Goal: Task Accomplishment & Management: Manage account settings

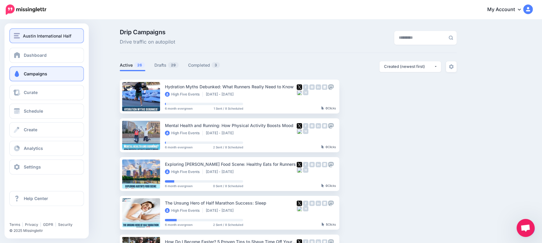
click at [75, 35] on div "Austin International Half" at bounding box center [47, 35] width 66 height 7
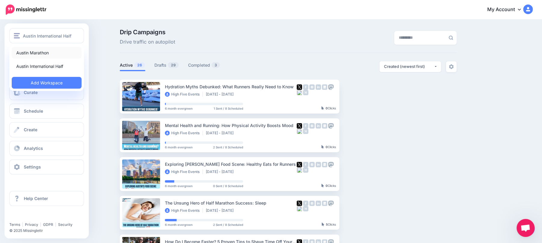
click at [52, 48] on link "Austin Marathon" at bounding box center [47, 53] width 70 height 12
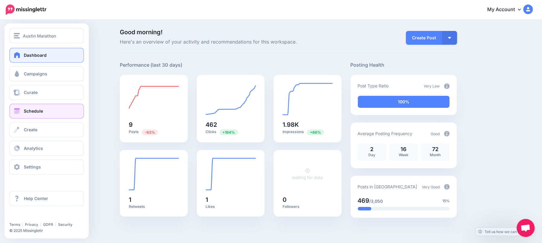
click at [20, 116] on link "Schedule" at bounding box center [46, 111] width 75 height 15
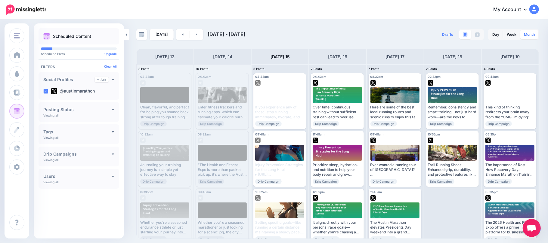
click at [527, 35] on link "Month" at bounding box center [529, 35] width 18 height 10
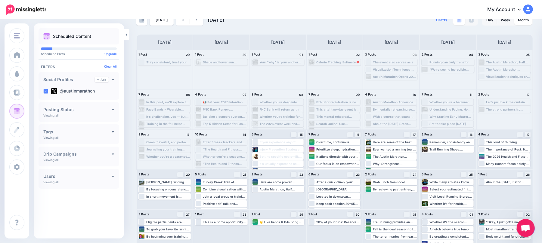
scroll to position [21, 0]
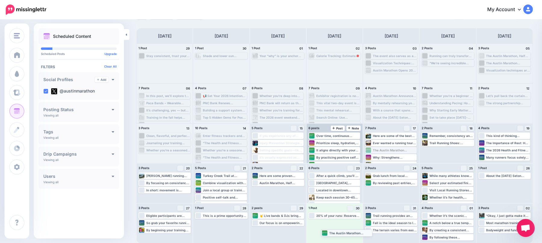
drag, startPoint x: 408, startPoint y: 151, endPoint x: 360, endPoint y: 233, distance: 95.7
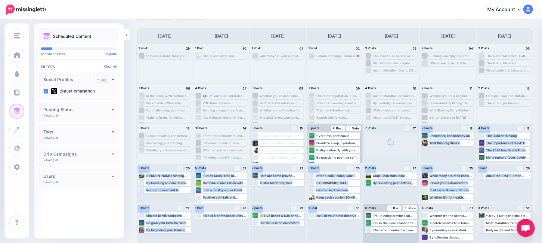
click at [341, 224] on div "1 Post 29 Stay consistent, trust your training, and remember: every run counts,…" at bounding box center [334, 144] width 396 height 200
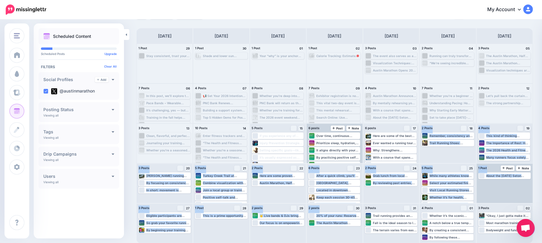
click at [518, 187] on div "About the Ascension Seton Austin Marathon®: Since its inception in 1992, the Au…" at bounding box center [504, 183] width 56 height 39
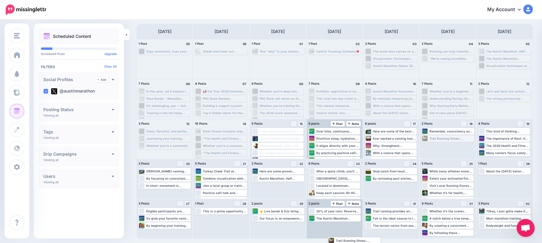
drag, startPoint x: 447, startPoint y: 145, endPoint x: 354, endPoint y: 233, distance: 129.1
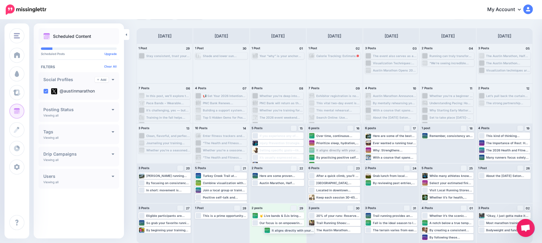
drag, startPoint x: 333, startPoint y: 147, endPoint x: 285, endPoint y: 228, distance: 93.3
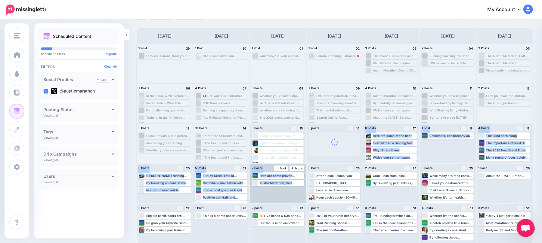
drag, startPoint x: 350, startPoint y: 151, endPoint x: 291, endPoint y: 187, distance: 69.1
click at [291, 187] on div "1 Post 29 Stay consistent, trust your training, and remember: every run counts,…" at bounding box center [334, 144] width 396 height 200
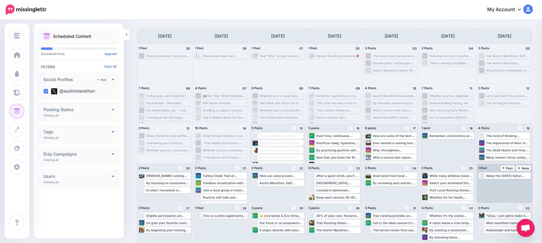
click at [508, 189] on div "About the Ascension Seton Austin Marathon®: Since its inception in 1992, the Au…" at bounding box center [504, 183] width 56 height 39
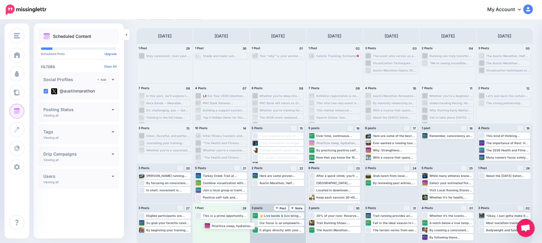
drag, startPoint x: 347, startPoint y: 142, endPoint x: 290, endPoint y: 213, distance: 91.1
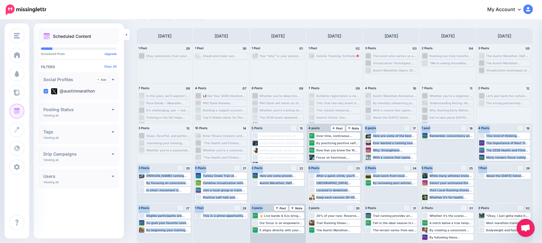
drag, startPoint x: 337, startPoint y: 152, endPoint x: 280, endPoint y: 212, distance: 82.3
click at [280, 212] on div "1 Post 29 Stay consistent, trust your training, and remember: every run counts,…" at bounding box center [334, 144] width 396 height 200
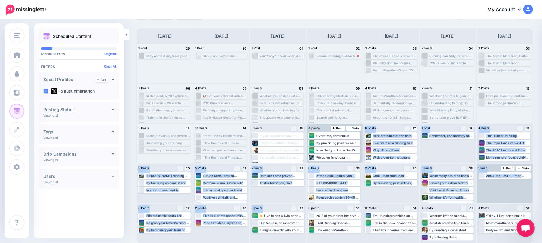
click at [520, 190] on div "About the Ascension Seton Austin Marathon®: Since its inception in 1992, the Au…" at bounding box center [504, 183] width 56 height 39
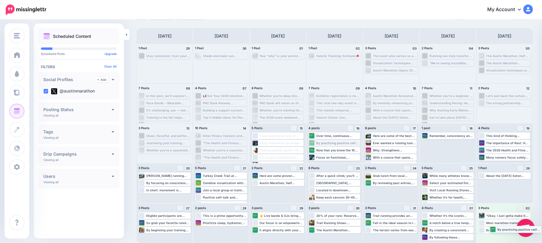
drag, startPoint x: 336, startPoint y: 142, endPoint x: 514, endPoint y: 229, distance: 197.8
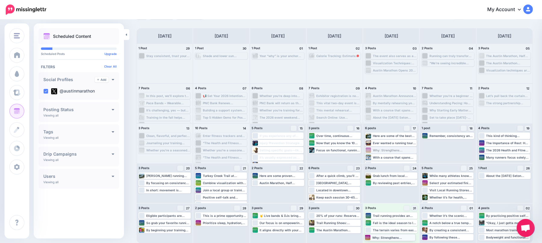
drag, startPoint x: 398, startPoint y: 148, endPoint x: 394, endPoint y: 235, distance: 87.0
drag, startPoint x: 344, startPoint y: 141, endPoint x: 177, endPoint y: 235, distance: 191.3
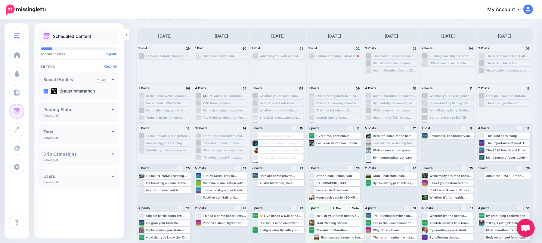
drag, startPoint x: 401, startPoint y: 146, endPoint x: 346, endPoint y: 238, distance: 107.8
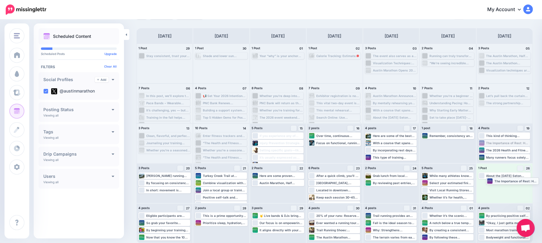
drag, startPoint x: 520, startPoint y: 146, endPoint x: 522, endPoint y: 184, distance: 38.3
drag, startPoint x: 434, startPoint y: 173, endPoint x: 508, endPoint y: 191, distance: 75.9
drag, startPoint x: 348, startPoint y: 144, endPoint x: 509, endPoint y: 195, distance: 169.5
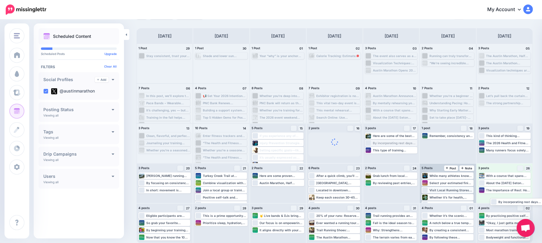
drag, startPoint x: 401, startPoint y: 141, endPoint x: 471, endPoint y: 192, distance: 86.3
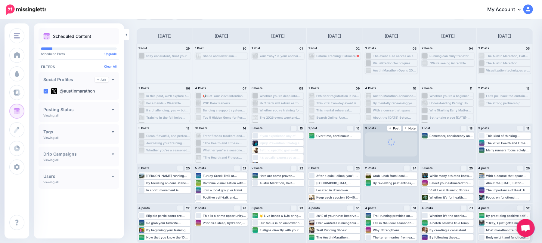
drag, startPoint x: 399, startPoint y: 151, endPoint x: 399, endPoint y: 156, distance: 5.1
click at [399, 155] on div "Here are some of the best local running routes and scenic runs to enjoy this fa…" at bounding box center [391, 143] width 56 height 39
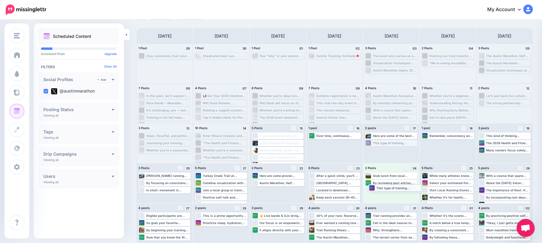
drag, startPoint x: 404, startPoint y: 144, endPoint x: 403, endPoint y: 189, distance: 44.8
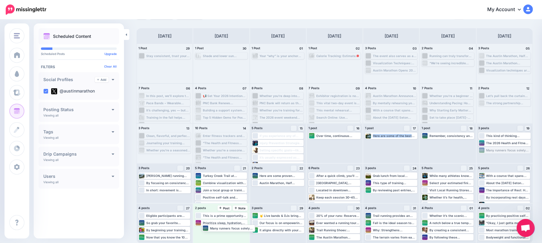
drag, startPoint x: 512, startPoint y: 151, endPoint x: 231, endPoint y: 229, distance: 291.8
drag, startPoint x: 518, startPoint y: 141, endPoint x: 231, endPoint y: 237, distance: 303.1
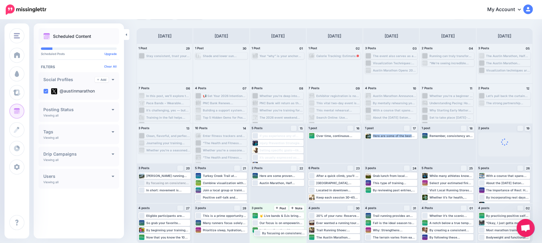
drag, startPoint x: 165, startPoint y: 186, endPoint x: 278, endPoint y: 232, distance: 121.5
drag, startPoint x: 210, startPoint y: 183, endPoint x: 266, endPoint y: 235, distance: 75.8
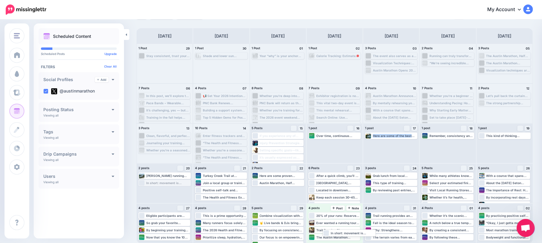
drag, startPoint x: 191, startPoint y: 193, endPoint x: 354, endPoint y: 231, distance: 167.7
drag, startPoint x: 236, startPoint y: 184, endPoint x: 348, endPoint y: 227, distance: 119.7
drag, startPoint x: 217, startPoint y: 186, endPoint x: 335, endPoint y: 232, distance: 126.8
drag, startPoint x: 228, startPoint y: 181, endPoint x: 285, endPoint y: 229, distance: 74.5
drag, startPoint x: 335, startPoint y: 191, endPoint x: 333, endPoint y: 226, distance: 34.3
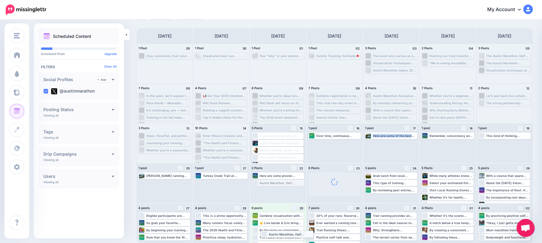
drag, startPoint x: 275, startPoint y: 182, endPoint x: 281, endPoint y: 233, distance: 51.0
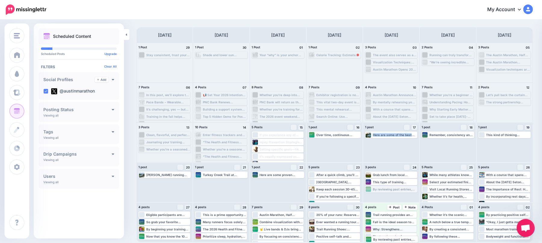
drag, startPoint x: 395, startPoint y: 189, endPoint x: 392, endPoint y: 231, distance: 41.9
drag, startPoint x: 331, startPoint y: 198, endPoint x: 389, endPoint y: 230, distance: 65.8
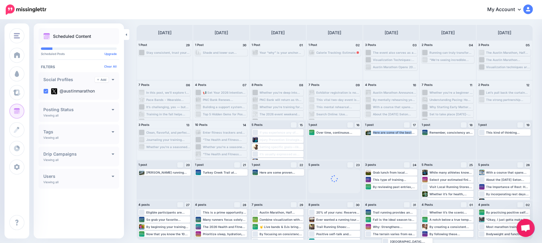
drag, startPoint x: 329, startPoint y: 183, endPoint x: 400, endPoint y: 244, distance: 92.8
click at [400, 219] on html "My Account Dashboard My Account Billing Logout" at bounding box center [271, 97] width 542 height 243
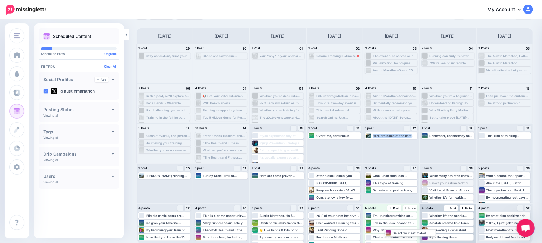
drag, startPoint x: 450, startPoint y: 186, endPoint x: 425, endPoint y: 228, distance: 49.4
drag, startPoint x: 503, startPoint y: 188, endPoint x: 404, endPoint y: 232, distance: 108.0
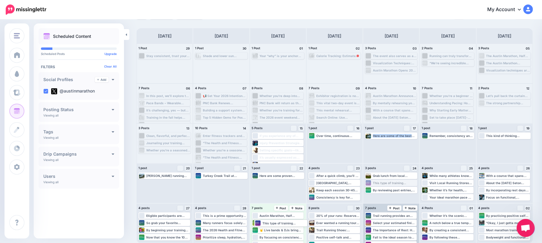
drag, startPoint x: 405, startPoint y: 185, endPoint x: 291, endPoint y: 225, distance: 121.0
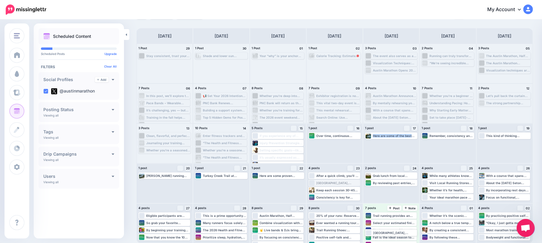
drag, startPoint x: 337, startPoint y: 182, endPoint x: 391, endPoint y: 231, distance: 73.0
drag, startPoint x: 451, startPoint y: 188, endPoint x: 453, endPoint y: 231, distance: 43.3
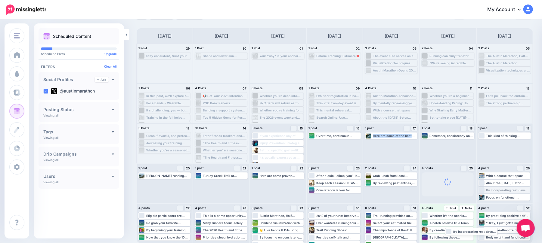
drag, startPoint x: 506, startPoint y: 188, endPoint x: 466, endPoint y: 229, distance: 57.0
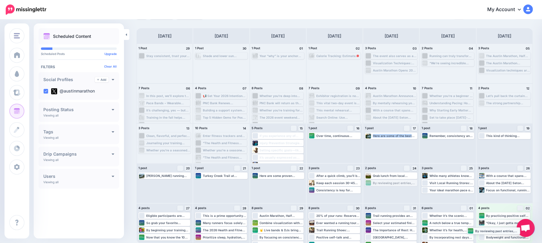
drag, startPoint x: 407, startPoint y: 184, endPoint x: 506, endPoint y: 232, distance: 109.5
drag, startPoint x: 455, startPoint y: 181, endPoint x: 501, endPoint y: 232, distance: 69.0
drag, startPoint x: 490, startPoint y: 226, endPoint x: 467, endPoint y: 230, distance: 23.1
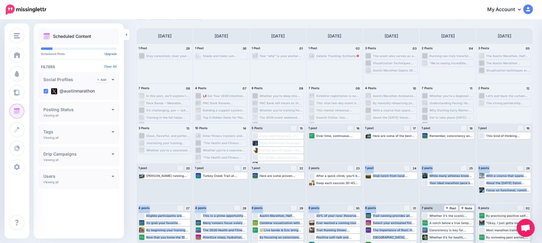
drag, startPoint x: 342, startPoint y: 183, endPoint x: 469, endPoint y: 238, distance: 138.9
click at [478, 223] on html "My Account Dashboard My Account Billing Logout" at bounding box center [271, 100] width 542 height 243
drag, startPoint x: 336, startPoint y: 182, endPoint x: 465, endPoint y: 211, distance: 132.5
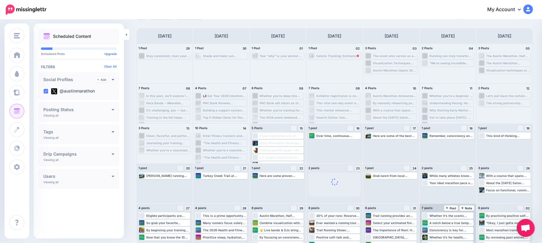
click at [442, 206] on div "7 posts 01 Note Post" at bounding box center [447, 208] width 56 height 9
drag, startPoint x: 444, startPoint y: 183, endPoint x: 457, endPoint y: 216, distance: 35.0
drag, startPoint x: 504, startPoint y: 183, endPoint x: 398, endPoint y: 223, distance: 113.9
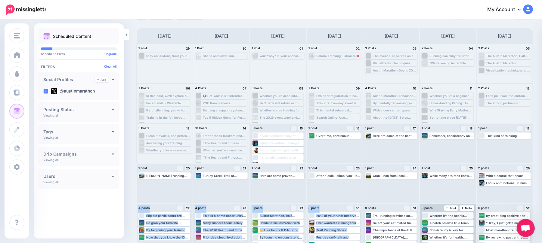
drag, startPoint x: 496, startPoint y: 194, endPoint x: 431, endPoint y: 218, distance: 69.2
click at [377, 238] on div "1 Post 29 Stay consistent, trust your training, and remember: every run counts,…" at bounding box center [334, 144] width 396 height 200
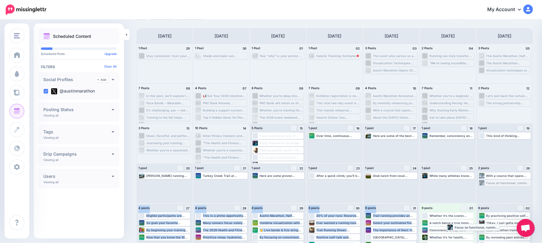
drag, startPoint x: 503, startPoint y: 184, endPoint x: 465, endPoint y: 230, distance: 59.6
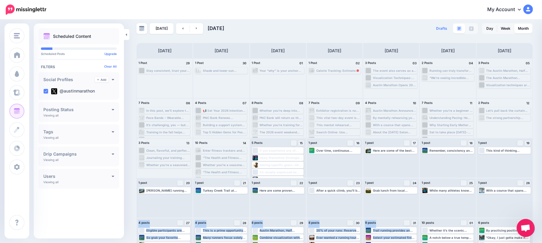
scroll to position [0, 0]
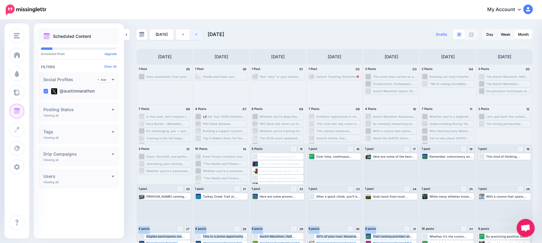
click at [193, 32] on link at bounding box center [197, 34] width 14 height 11
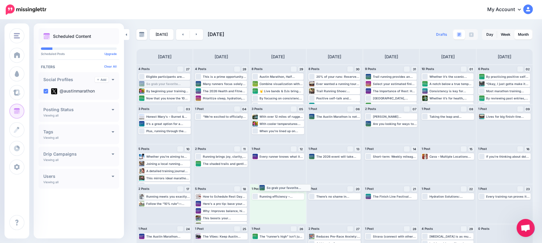
drag, startPoint x: 180, startPoint y: 81, endPoint x: 300, endPoint y: 184, distance: 158.6
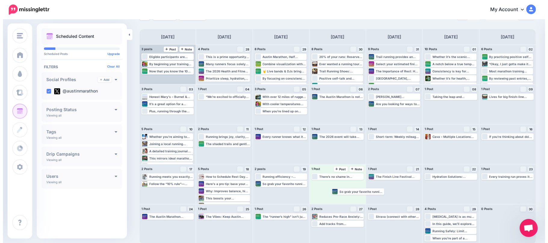
scroll to position [21, 0]
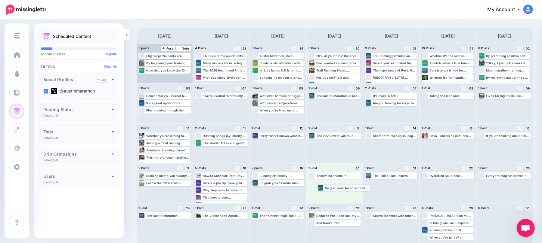
drag, startPoint x: 156, startPoint y: 87, endPoint x: 335, endPoint y: 191, distance: 206.9
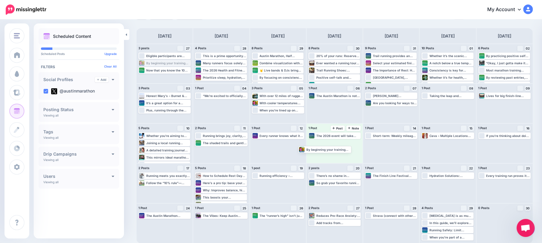
drag, startPoint x: 180, startPoint y: 63, endPoint x: 362, endPoint y: 156, distance: 204.8
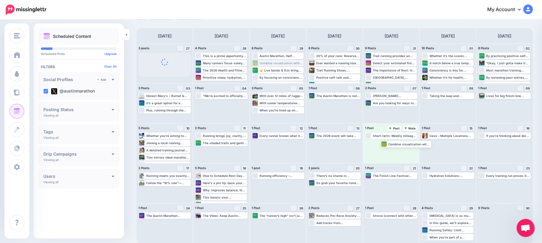
drag, startPoint x: 281, startPoint y: 65, endPoint x: 399, endPoint y: 136, distance: 137.6
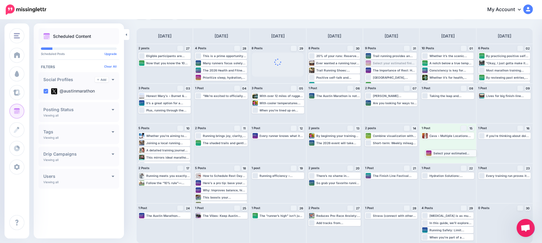
drag, startPoint x: 395, startPoint y: 65, endPoint x: 452, endPoint y: 155, distance: 106.2
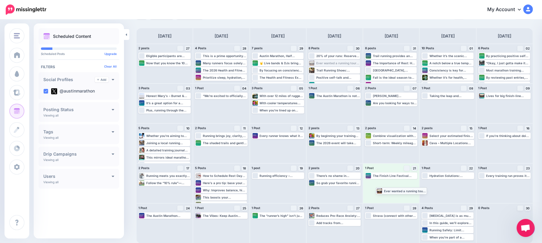
drag, startPoint x: 346, startPoint y: 71, endPoint x: 407, endPoint y: 193, distance: 136.0
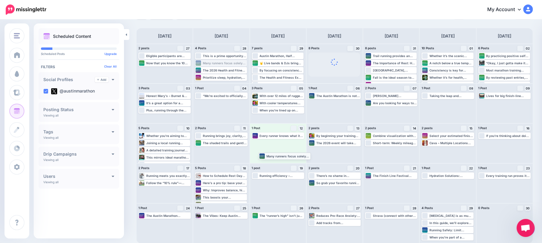
drag, startPoint x: 234, startPoint y: 63, endPoint x: 296, endPoint y: 155, distance: 111.8
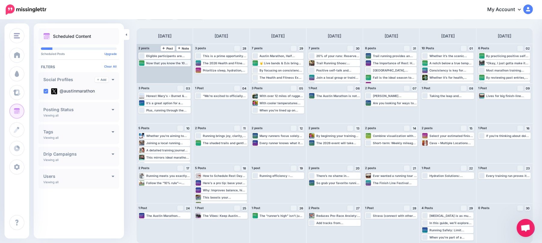
click at [170, 61] on div "Now that you know the 10 essential types of runs, you’re ready to build a smart…" at bounding box center [168, 63] width 44 height 4
click at [177, 70] on img at bounding box center [176, 70] width 3 height 3
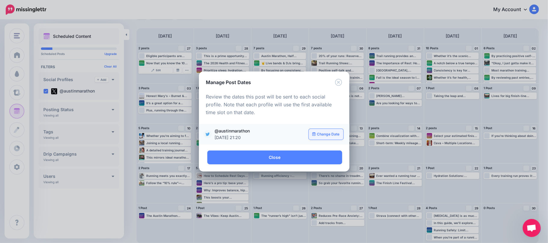
click at [337, 133] on link "Change Date" at bounding box center [326, 134] width 35 height 11
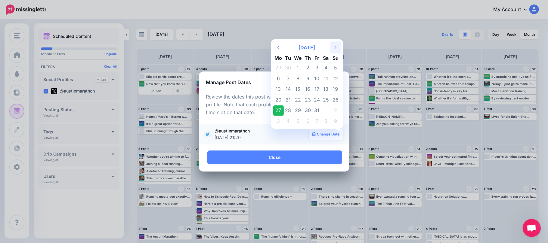
click at [340, 45] on th "Next Month" at bounding box center [335, 47] width 11 height 12
click at [316, 88] on td "14" at bounding box center [316, 89] width 9 height 11
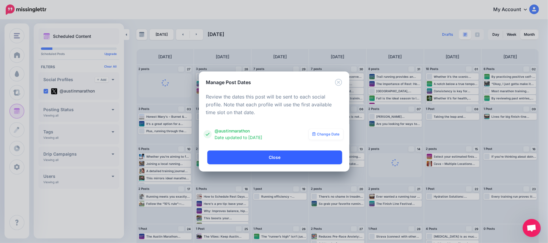
click at [315, 157] on link "Close" at bounding box center [274, 158] width 135 height 14
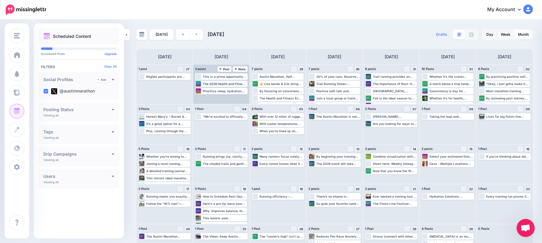
click at [244, 84] on div "The 2026 Health and Fitness Expo offers a prime platform for businesses to enga…" at bounding box center [225, 84] width 44 height 4
click at [236, 91] on link "Manage Dates" at bounding box center [234, 90] width 8 height 5
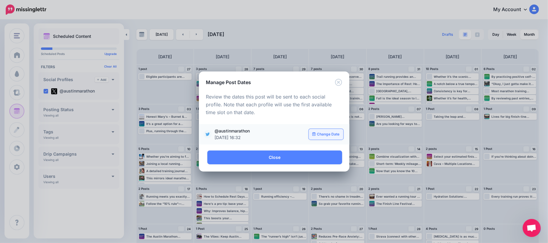
click at [331, 137] on link "Change Date" at bounding box center [326, 134] width 35 height 11
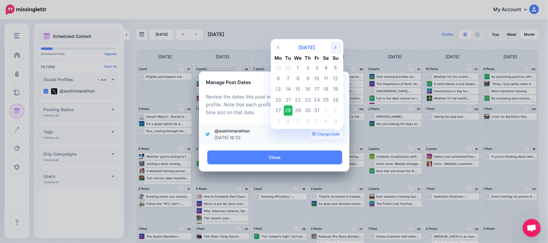
click at [339, 48] on th "Next Month" at bounding box center [335, 47] width 11 height 12
click at [307, 107] on td "27" at bounding box center [307, 110] width 9 height 11
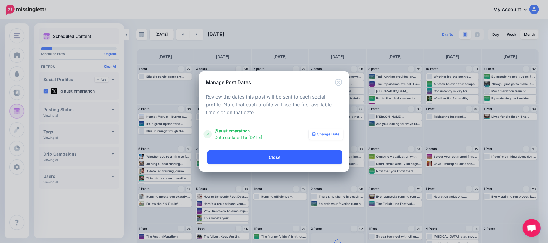
click at [319, 159] on link "Close" at bounding box center [274, 158] width 135 height 14
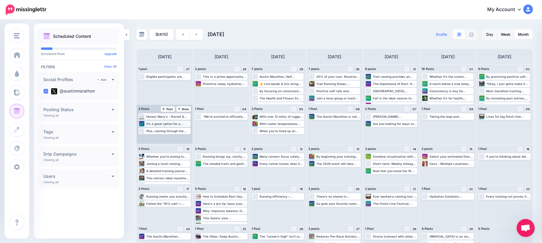
click at [163, 125] on div "It’s a great option for a relaxed run or a quick lunchtime jog. Read more 👉 htt…" at bounding box center [168, 124] width 44 height 4
click at [194, 34] on link at bounding box center [197, 34] width 14 height 11
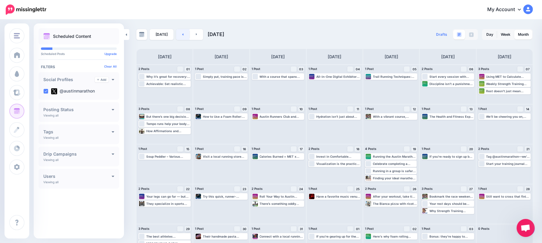
click at [177, 34] on link at bounding box center [183, 34] width 14 height 11
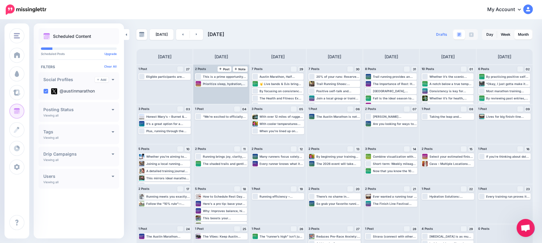
click at [232, 83] on div "Prioritize sleep, hydration, and nutrition to help your body repair and grow st…" at bounding box center [225, 84] width 44 height 4
click at [235, 91] on img at bounding box center [233, 91] width 3 height 3
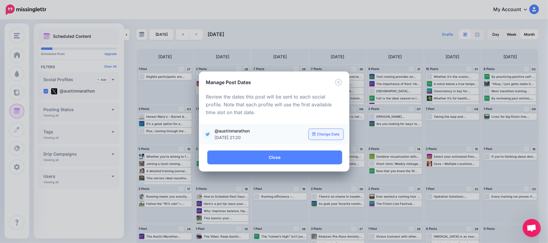
click at [331, 131] on link "Change Date" at bounding box center [326, 134] width 35 height 11
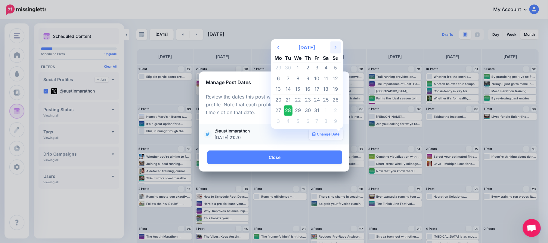
click at [331, 50] on th "Next Month" at bounding box center [335, 47] width 11 height 12
click at [309, 90] on td "13" at bounding box center [307, 89] width 9 height 11
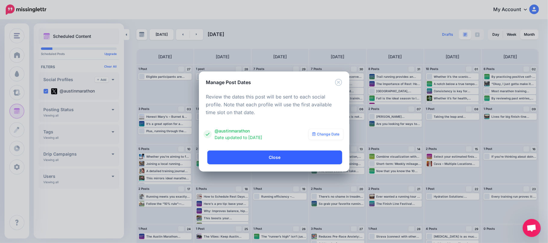
click at [306, 158] on link "Close" at bounding box center [274, 158] width 135 height 14
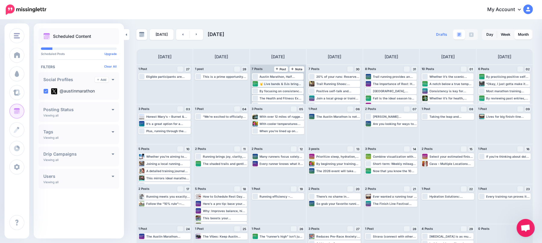
click at [276, 83] on div "🤘 Live bands & DJs bring the party to the streets.🏁 Neighborhood cheer zones tu…" at bounding box center [281, 84] width 43 height 4
click at [293, 90] on link "Manage Dates" at bounding box center [290, 90] width 8 height 5
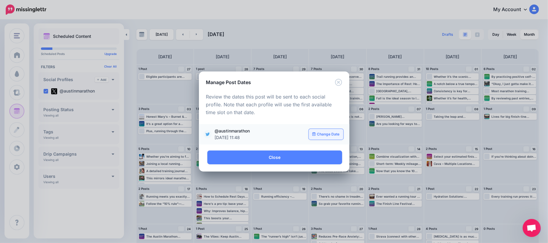
click at [327, 135] on link "Change Date" at bounding box center [326, 134] width 35 height 11
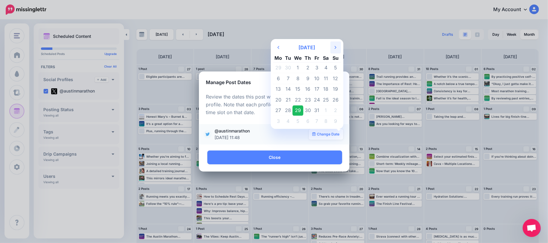
click at [336, 49] on icon "Next Month" at bounding box center [335, 47] width 2 height 5
click at [310, 91] on td "13" at bounding box center [307, 89] width 9 height 11
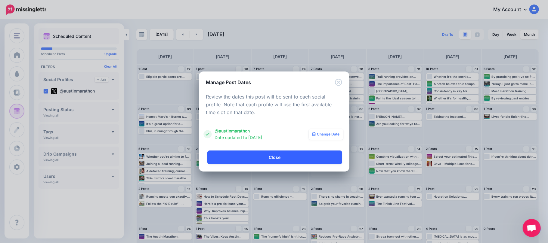
click at [313, 157] on link "Close" at bounding box center [274, 158] width 135 height 14
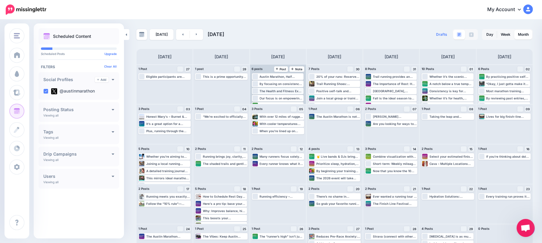
click at [297, 91] on div "The Health and Fitness Expo presented by PNC BANK is a perfect way to celebrate…" at bounding box center [281, 91] width 43 height 4
click at [291, 97] on img at bounding box center [289, 98] width 3 height 3
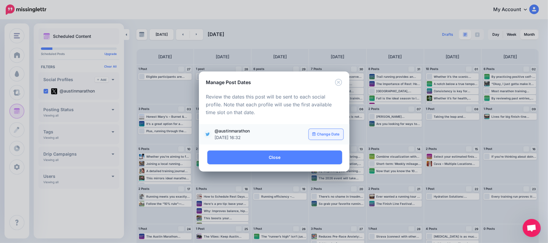
click at [332, 134] on link "Change Date" at bounding box center [326, 134] width 35 height 11
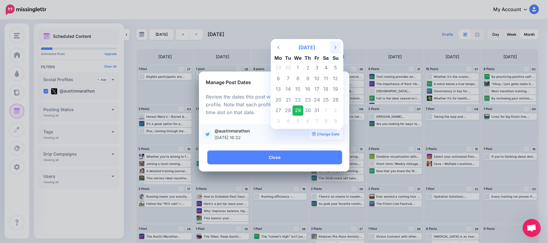
click at [333, 49] on th "Next Month" at bounding box center [335, 47] width 11 height 12
click at [278, 99] on td "17" at bounding box center [278, 100] width 11 height 11
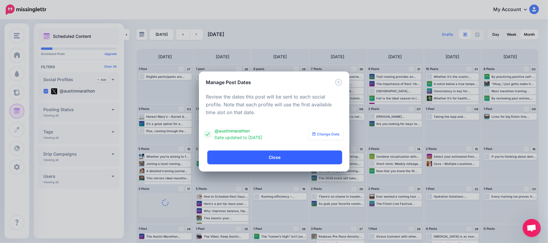
click at [315, 159] on link "Close" at bounding box center [274, 158] width 135 height 14
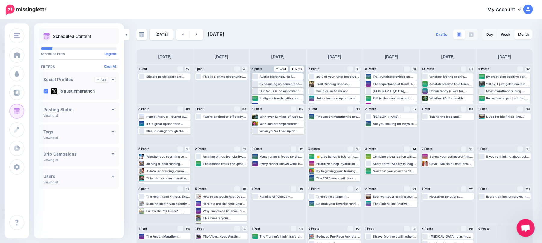
click at [286, 82] on div "By focusing on consistency, gradual progression, and mental preparation, you’ll…" at bounding box center [281, 84] width 43 height 4
click at [289, 92] on img at bounding box center [289, 91] width 3 height 3
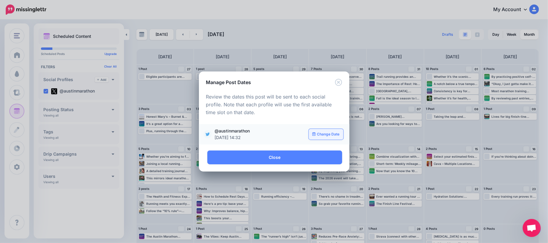
click at [332, 137] on link "Change Date" at bounding box center [326, 134] width 35 height 11
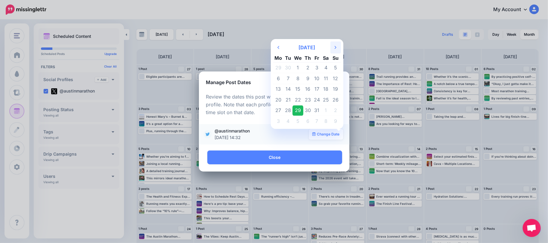
click at [336, 45] on th "Next Month" at bounding box center [335, 47] width 11 height 12
click at [291, 107] on td "25" at bounding box center [288, 110] width 9 height 11
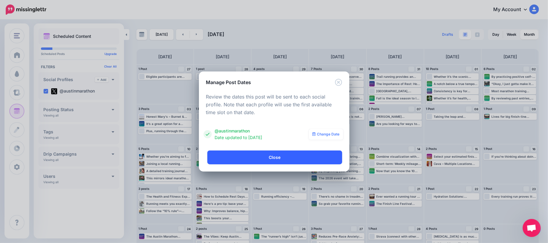
click at [310, 159] on link "Close" at bounding box center [274, 158] width 135 height 14
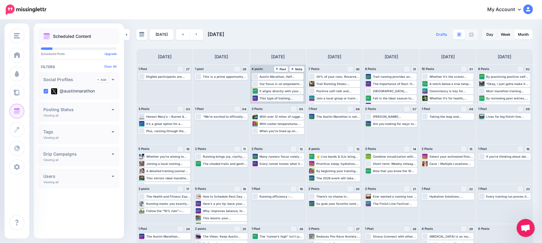
click at [289, 96] on div "This type of training improves your cardiovascular system, increases your body’…" at bounding box center [277, 98] width 51 height 5
click at [291, 96] on div "This type of training improves your cardiovascular system, increases your body’…" at bounding box center [277, 98] width 51 height 5
click at [289, 90] on div "It aligns directly with your personal race goals—whether you're chasing a perso…" at bounding box center [281, 91] width 43 height 4
click at [292, 100] on link "Manage Dates" at bounding box center [290, 98] width 8 height 5
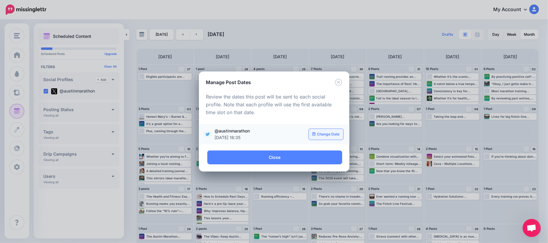
click at [331, 132] on link "Change Date" at bounding box center [326, 134] width 35 height 11
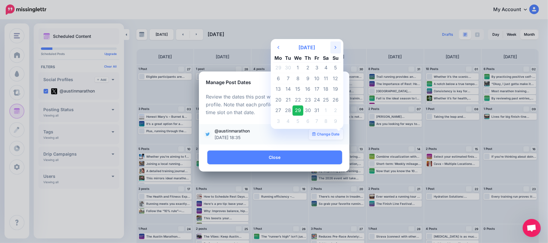
click at [331, 48] on th "Next Month" at bounding box center [335, 47] width 11 height 12
click at [280, 99] on td "17" at bounding box center [278, 100] width 11 height 11
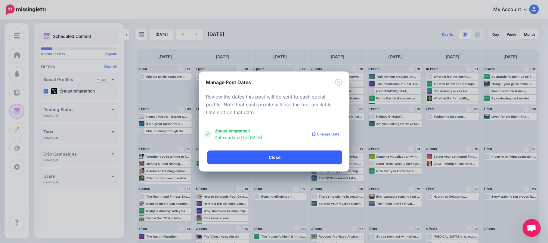
click at [289, 154] on link "Close" at bounding box center [274, 158] width 135 height 14
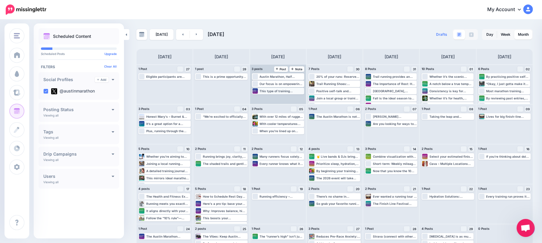
click at [291, 89] on div "This type of training improves your cardiovascular system, increases your body’…" at bounding box center [282, 91] width 44 height 4
click at [289, 94] on div "Edit Manage Dates Assign to User Delete Post" at bounding box center [277, 98] width 51 height 8
click at [292, 99] on img at bounding box center [290, 98] width 3 height 3
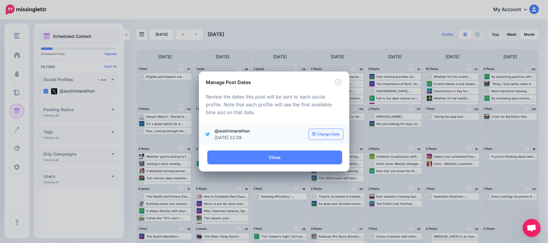
click at [334, 134] on link "Change Date" at bounding box center [326, 134] width 35 height 11
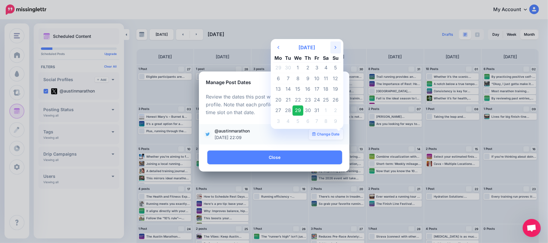
click at [336, 50] on th "Next Month" at bounding box center [335, 47] width 11 height 12
click at [321, 92] on td "15" at bounding box center [325, 89] width 9 height 11
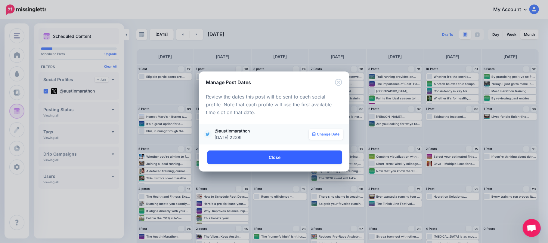
click at [321, 159] on link "Close" at bounding box center [274, 158] width 135 height 14
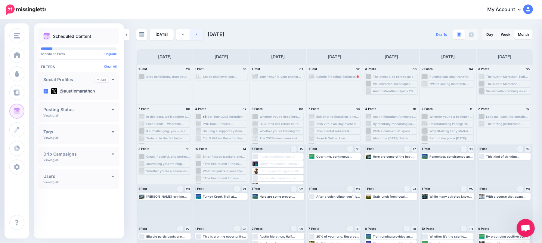
click at [197, 33] on link at bounding box center [197, 34] width 14 height 11
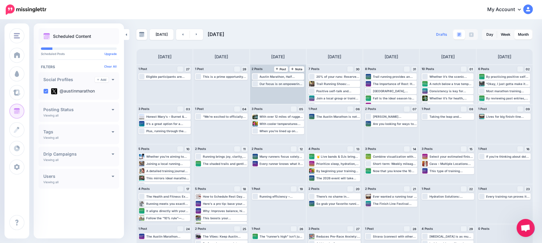
click at [285, 86] on div "Our focus is on empowering exhibitors to showcase their brands in new, impactfu…" at bounding box center [277, 83] width 51 height 5
click at [294, 91] on link "Manage Dates" at bounding box center [290, 90] width 8 height 5
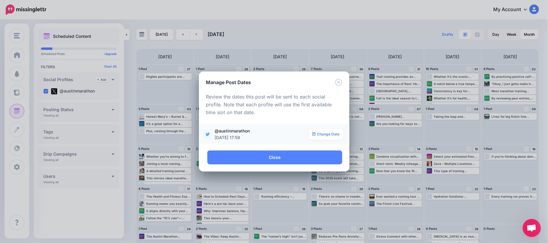
click at [336, 140] on div "**********" at bounding box center [274, 134] width 138 height 13
click at [339, 134] on link "Change Date" at bounding box center [326, 134] width 35 height 11
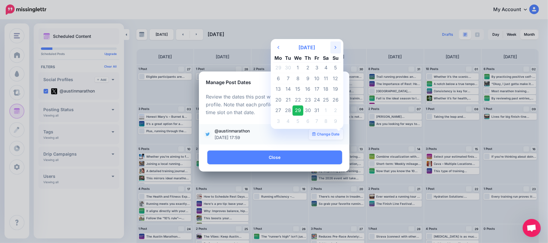
click at [336, 46] on th "Next Month" at bounding box center [335, 47] width 11 height 12
click at [315, 84] on td "14" at bounding box center [316, 89] width 9 height 11
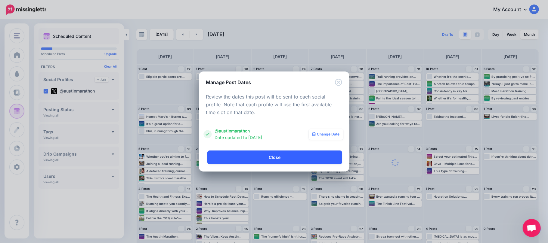
click at [320, 159] on link "Close" at bounding box center [274, 158] width 135 height 14
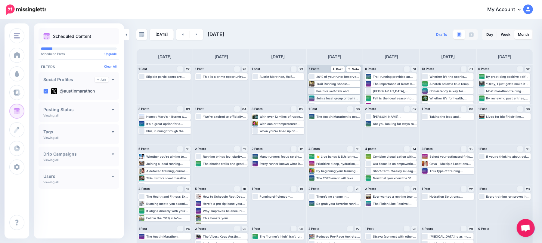
click at [333, 99] on div "Join a local group or training program for extra motivation—like those from Fle…" at bounding box center [337, 99] width 43 height 4
click at [347, 85] on div "Trail Running Shoes: Enhanced grip, durability, and protective features like ro…" at bounding box center [337, 84] width 43 height 4
click at [350, 93] on link "Manage Dates" at bounding box center [346, 90] width 8 height 5
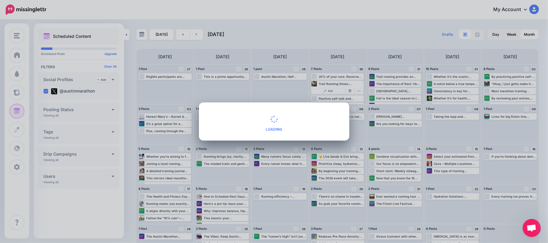
click at [505, 139] on div "**********" at bounding box center [274, 121] width 548 height 243
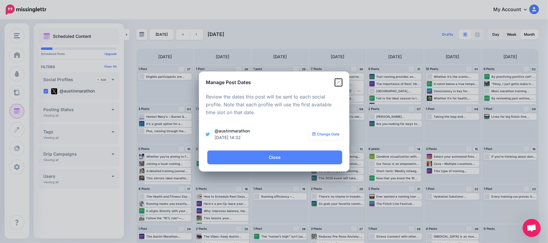
click at [340, 80] on icon "Close" at bounding box center [338, 82] width 7 height 7
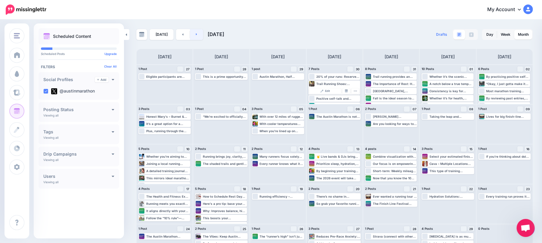
click at [198, 36] on link at bounding box center [197, 34] width 14 height 11
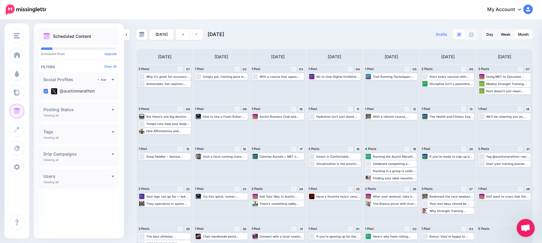
scroll to position [21, 0]
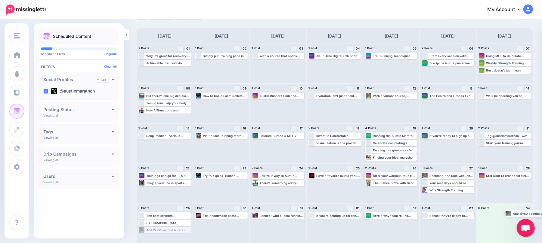
drag, startPoint x: 154, startPoint y: 229, endPoint x: 519, endPoint y: 212, distance: 364.8
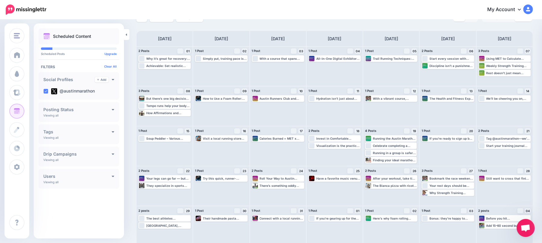
scroll to position [0, 0]
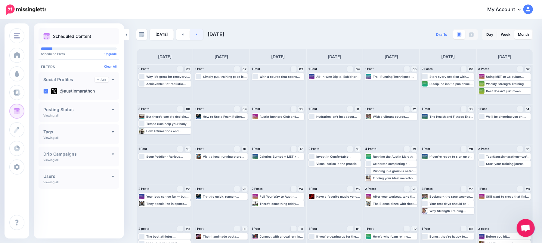
click at [195, 36] on link at bounding box center [197, 34] width 14 height 11
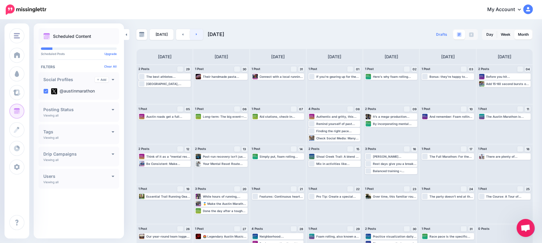
click at [195, 36] on link at bounding box center [197, 34] width 14 height 11
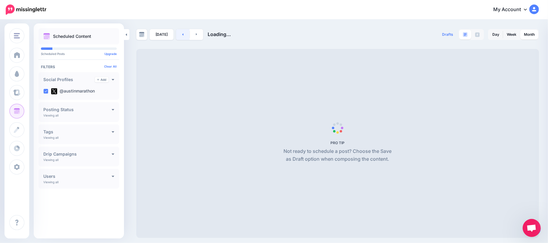
click at [179, 38] on link at bounding box center [183, 34] width 14 height 11
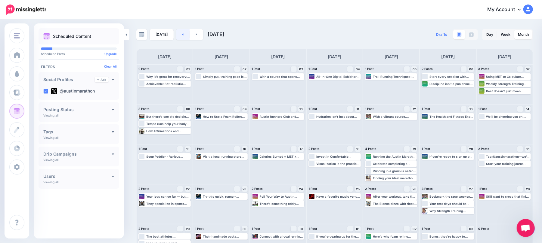
click at [179, 38] on link at bounding box center [183, 34] width 14 height 11
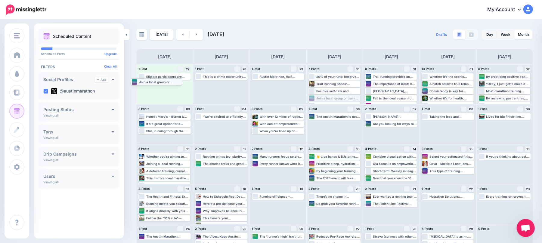
drag, startPoint x: 328, startPoint y: 98, endPoint x: 148, endPoint y: 81, distance: 180.9
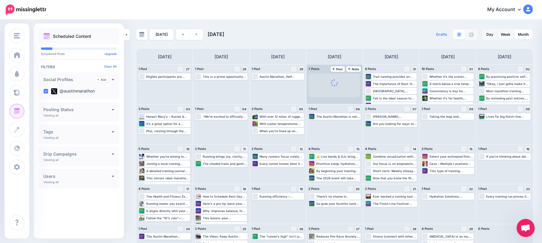
click at [333, 88] on div "20% of your runs: Reserve these for tempo, interval, and race pace-specific wor…" at bounding box center [334, 84] width 56 height 39
click at [329, 92] on div "Positive self-talk and affirmations are powerful tools that can sharpen your mi…" at bounding box center [337, 91] width 43 height 4
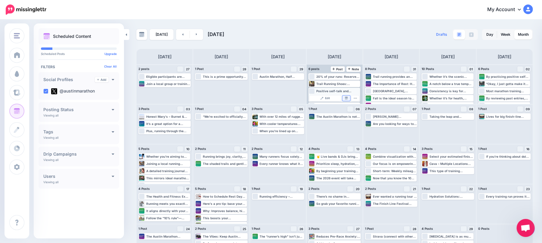
click at [348, 98] on img at bounding box center [346, 98] width 3 height 3
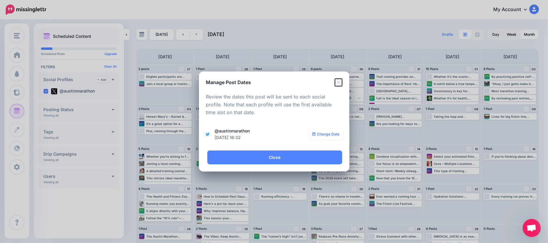
click at [340, 81] on icon "Close" at bounding box center [338, 82] width 7 height 7
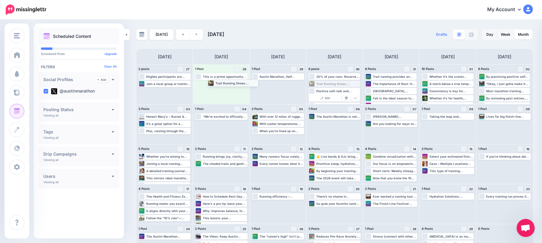
drag, startPoint x: 336, startPoint y: 83, endPoint x: 232, endPoint y: 82, distance: 103.7
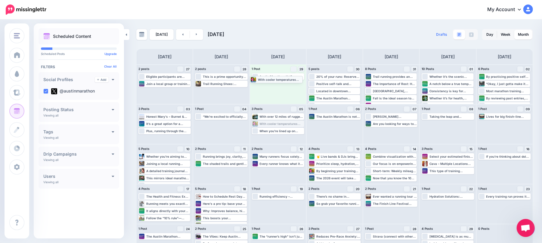
drag, startPoint x: 289, startPoint y: 125, endPoint x: 285, endPoint y: 81, distance: 44.7
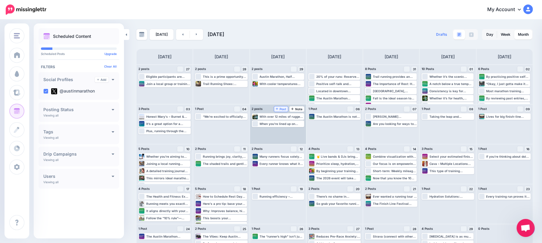
scroll to position [7, 0]
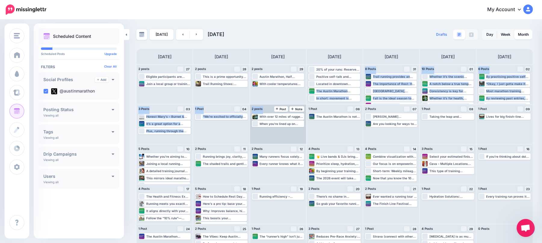
drag, startPoint x: 333, startPoint y: 87, endPoint x: 291, endPoint y: 105, distance: 45.8
click at [290, 108] on div "2 posts 27 Note Post Eligible participants are encouraged to register early, as…" at bounding box center [334, 164] width 396 height 200
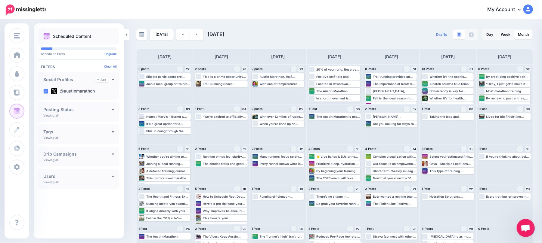
click at [326, 20] on div "Today November 2025 Drafts 0 Day Week Month" at bounding box center [271, 142] width 542 height 244
drag, startPoint x: 342, startPoint y: 97, endPoint x: 222, endPoint y: 122, distance: 122.4
drag, startPoint x: 386, startPoint y: 83, endPoint x: 505, endPoint y: 123, distance: 124.7
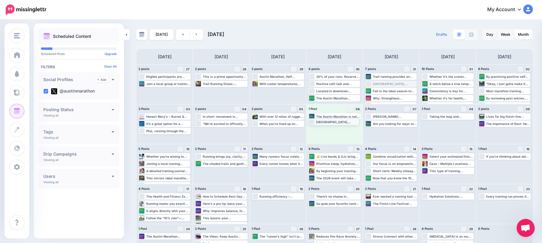
drag, startPoint x: 404, startPoint y: 83, endPoint x: 343, endPoint y: 119, distance: 70.7
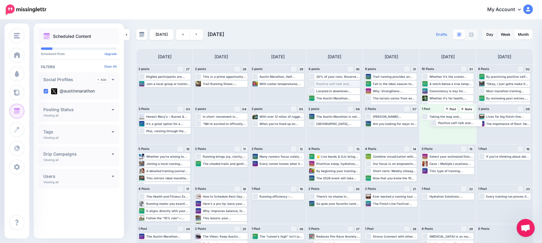
drag, startPoint x: 339, startPoint y: 83, endPoint x: 457, endPoint y: 120, distance: 123.5
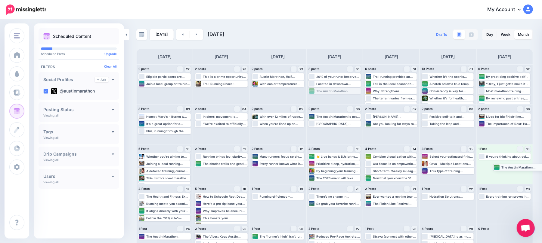
drag, startPoint x: 347, startPoint y: 89, endPoint x: 529, endPoint y: 165, distance: 197.2
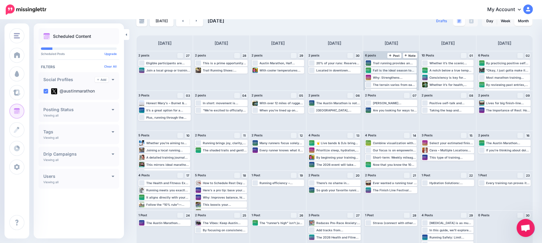
scroll to position [21, 0]
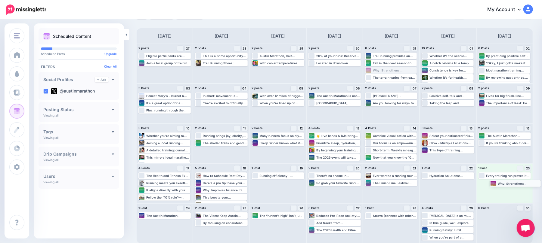
drag, startPoint x: 395, startPoint y: 71, endPoint x: 515, endPoint y: 184, distance: 165.5
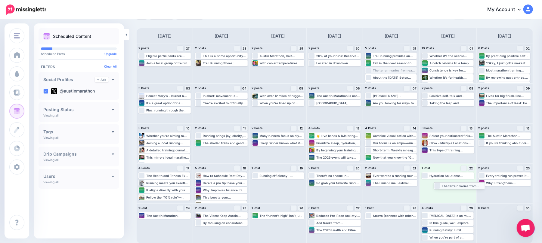
drag, startPoint x: 395, startPoint y: 69, endPoint x: 460, endPoint y: 184, distance: 132.5
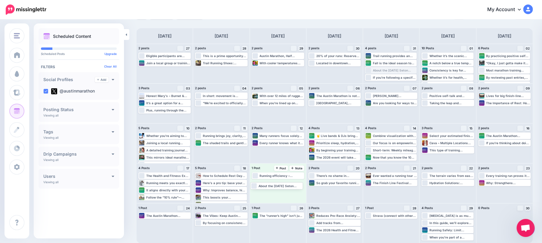
drag, startPoint x: 400, startPoint y: 69, endPoint x: 282, endPoint y: 182, distance: 163.5
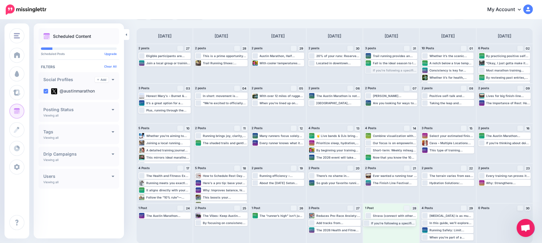
drag, startPoint x: 408, startPoint y: 70, endPoint x: 402, endPoint y: 223, distance: 152.9
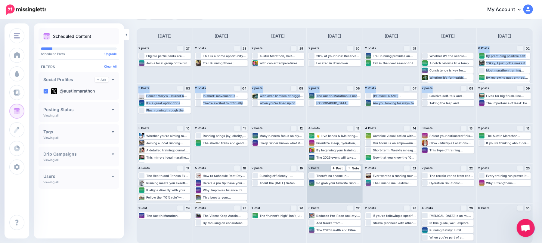
scroll to position [43, 0]
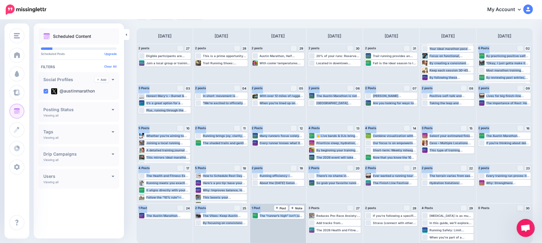
drag, startPoint x: 453, startPoint y: 66, endPoint x: 289, endPoint y: 235, distance: 235.4
click at [288, 237] on div "2 posts 27 Note Post Eligible participants are encouraged to register early, as…" at bounding box center [334, 144] width 396 height 200
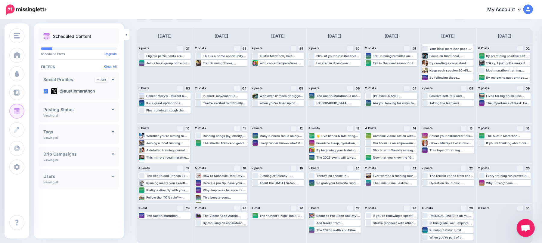
click at [425, 4] on div "My Account Dashboard My Account Billing Facebook Community Help Center Logout" at bounding box center [293, 9] width 479 height 15
drag, startPoint x: 459, startPoint y: 66, endPoint x: 192, endPoint y: 221, distance: 309.1
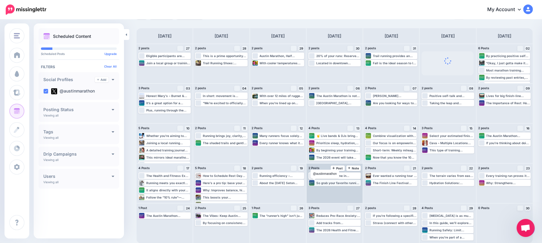
scroll to position [1, 0]
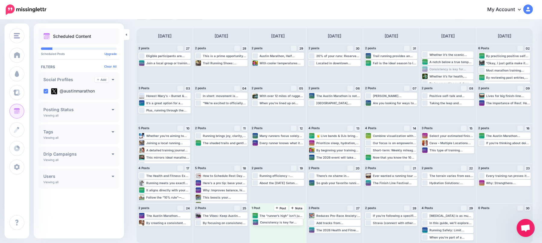
drag, startPoint x: 447, startPoint y: 70, endPoint x: 273, endPoint y: 222, distance: 230.5
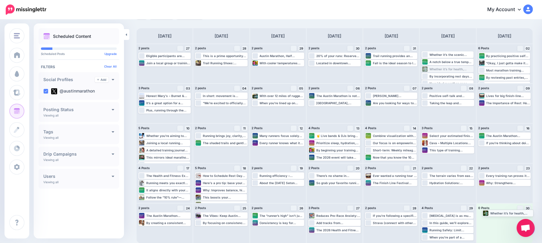
drag, startPoint x: 452, startPoint y: 70, endPoint x: 508, endPoint y: 214, distance: 154.2
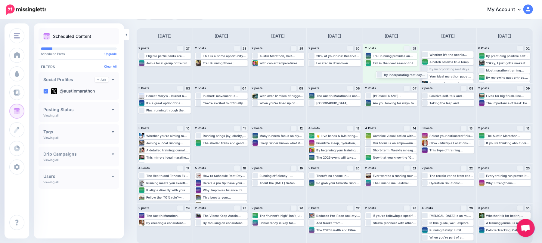
drag, startPoint x: 445, startPoint y: 71, endPoint x: 395, endPoint y: 76, distance: 50.8
